Goal: Find specific page/section: Find specific page/section

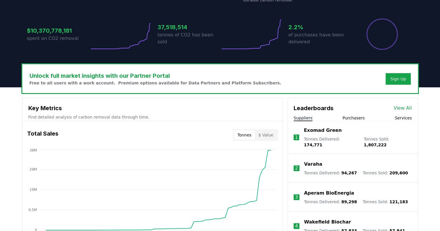
scroll to position [203, 0]
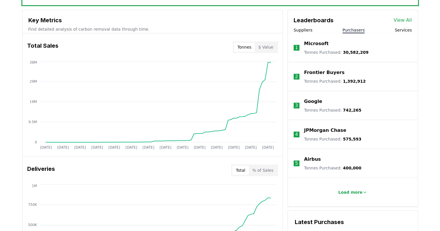
click at [358, 32] on button "Purchasers" at bounding box center [354, 30] width 22 height 6
click at [405, 19] on link "View All" at bounding box center [403, 20] width 18 height 7
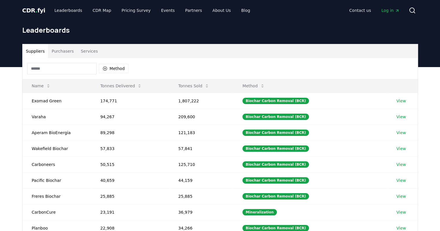
click at [68, 55] on button "Purchasers" at bounding box center [62, 51] width 29 height 14
